Goal: Task Accomplishment & Management: Manage account settings

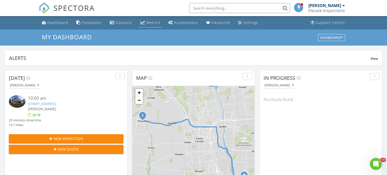
click at [156, 22] on div "Metrics" at bounding box center [153, 22] width 14 height 5
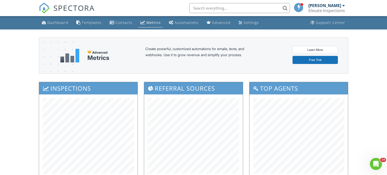
scroll to position [1, 0]
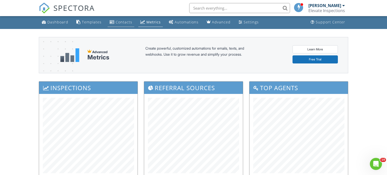
click at [126, 23] on div "Contacts" at bounding box center [124, 22] width 17 height 5
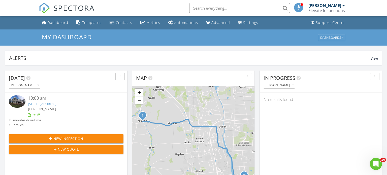
click at [45, 104] on link "[STREET_ADDRESS]" at bounding box center [42, 104] width 28 height 5
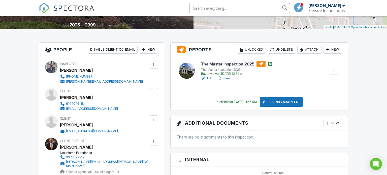
click at [210, 79] on link "Edit" at bounding box center [206, 78] width 11 height 5
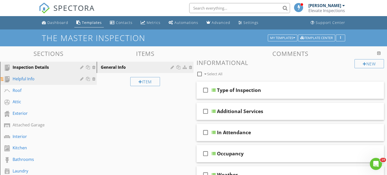
click at [31, 79] on div "Helpful Info" at bounding box center [43, 79] width 60 height 6
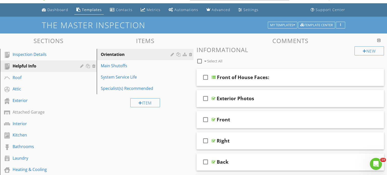
scroll to position [14, 0]
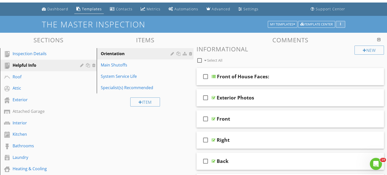
click at [342, 25] on div "button" at bounding box center [340, 25] width 5 height 4
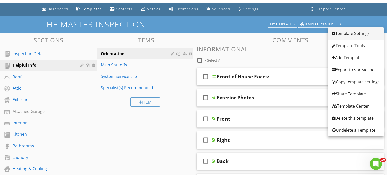
click at [354, 33] on div "Template Settings" at bounding box center [356, 34] width 48 height 6
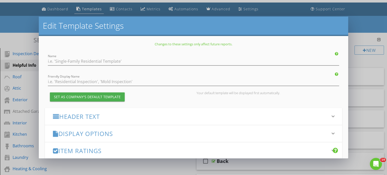
type input "The Master Inspection"
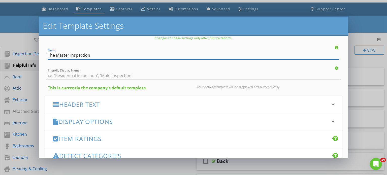
scroll to position [7, 0]
click at [333, 102] on icon "keyboard_arrow_down" at bounding box center [333, 104] width 6 height 6
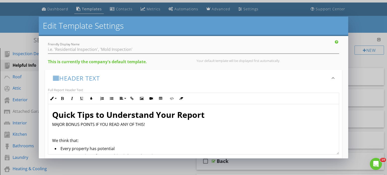
scroll to position [29, 0]
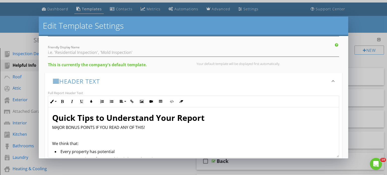
click at [334, 79] on icon "keyboard_arrow_down" at bounding box center [333, 81] width 6 height 6
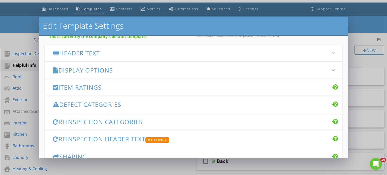
scroll to position [58, 0]
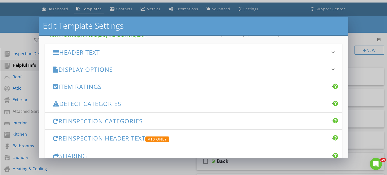
click at [332, 71] on icon "keyboard_arrow_down" at bounding box center [333, 69] width 6 height 6
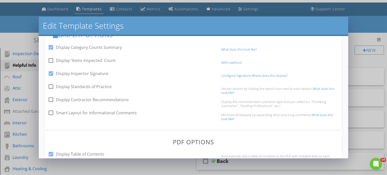
scroll to position [95, 0]
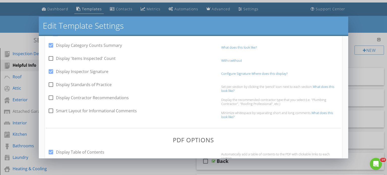
click at [230, 116] on link "What does this look like?" at bounding box center [277, 115] width 112 height 9
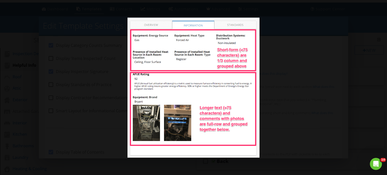
click at [277, 66] on div at bounding box center [193, 87] width 387 height 175
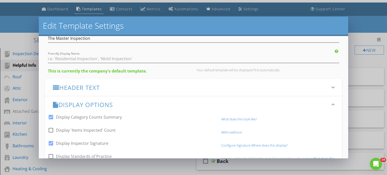
scroll to position [0, 0]
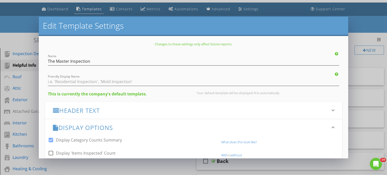
click at [365, 27] on div "Edit Template Settings Changes to these settings only affect future reports. Na…" at bounding box center [193, 87] width 387 height 175
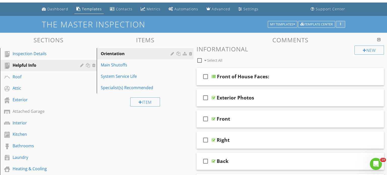
click at [340, 24] on div "button" at bounding box center [340, 25] width 5 height 4
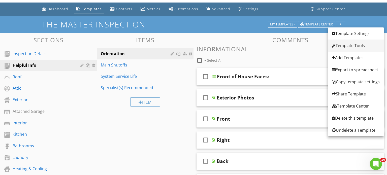
click at [346, 49] on link "Template Tools" at bounding box center [356, 46] width 56 height 12
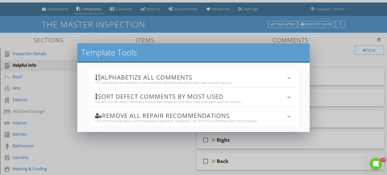
click at [205, 36] on div "Template Tools Alphabetize All Comments This will reorder all comments in this …" at bounding box center [193, 87] width 387 height 175
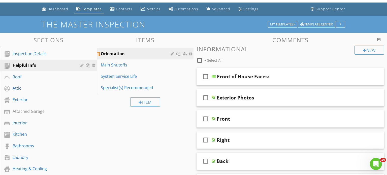
click at [170, 54] on div "Orientation" at bounding box center [136, 54] width 71 height 6
click at [172, 54] on div at bounding box center [173, 54] width 5 height 4
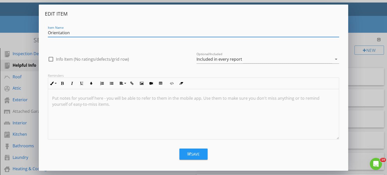
click at [97, 37] on div "Item Name Orientation" at bounding box center [194, 33] width 292 height 8
type input "Orientation"
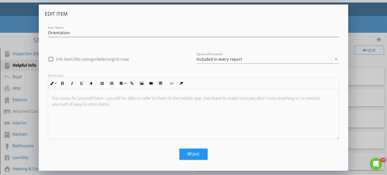
click at [67, 60] on label "Info Item (No ratings/defects/grid row)" at bounding box center [92, 59] width 73 height 5
checkbox input "true"
click at [195, 158] on button "Save" at bounding box center [194, 154] width 28 height 11
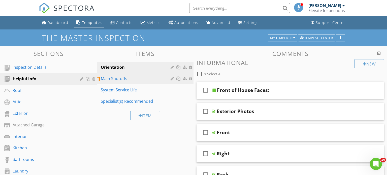
click at [127, 80] on div "Main Shutoffs" at bounding box center [136, 79] width 71 height 6
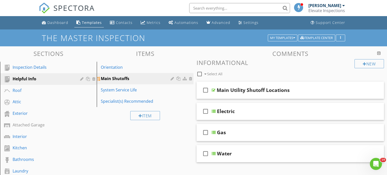
click at [171, 78] on div at bounding box center [173, 79] width 5 height 4
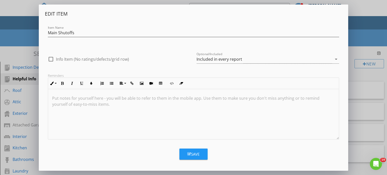
click at [78, 59] on label "Info Item (No ratings/defects/grid row)" at bounding box center [92, 59] width 73 height 5
checkbox input "true"
click at [193, 150] on button "Save" at bounding box center [194, 154] width 28 height 11
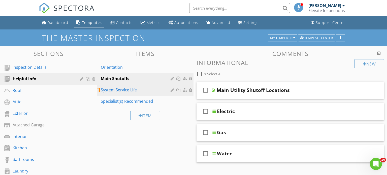
click at [149, 92] on div "System Service Life" at bounding box center [136, 90] width 71 height 6
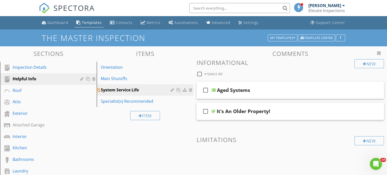
click at [173, 91] on div at bounding box center [173, 90] width 5 height 4
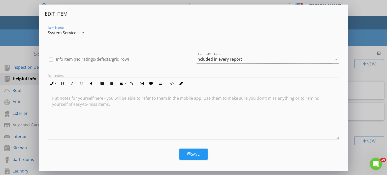
click at [79, 60] on label "Info Item (No ratings/defects/grid row)" at bounding box center [92, 59] width 73 height 5
checkbox input "true"
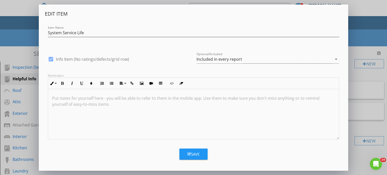
click at [188, 152] on icon "button" at bounding box center [190, 154] width 4 height 4
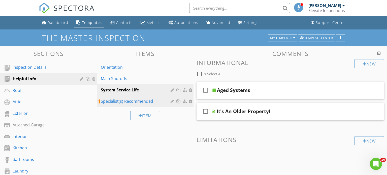
click at [129, 100] on div "Specialist(s) Recommended" at bounding box center [136, 101] width 71 height 6
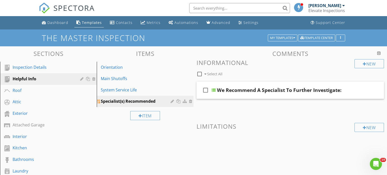
click at [173, 102] on div at bounding box center [173, 101] width 5 height 4
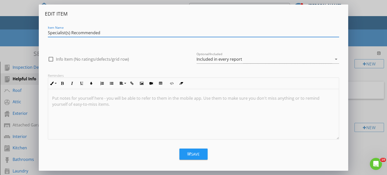
click at [79, 60] on label "Info Item (No ratings/defects/grid row)" at bounding box center [92, 59] width 73 height 5
checkbox input "true"
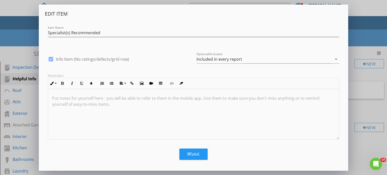
click at [201, 152] on button "Save" at bounding box center [194, 154] width 28 height 11
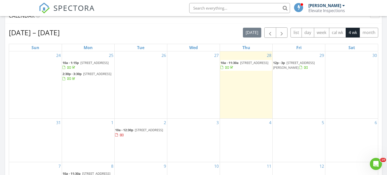
scroll to position [211, 0]
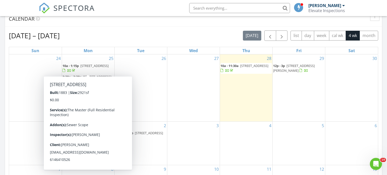
click at [91, 68] on span "221 Oakland Park Ave, Columbus 43214" at bounding box center [94, 66] width 28 height 5
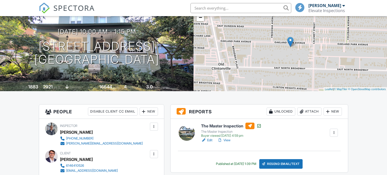
scroll to position [43, 0]
click at [228, 141] on link "View" at bounding box center [224, 140] width 13 height 5
